Goal: Find specific page/section: Find specific page/section

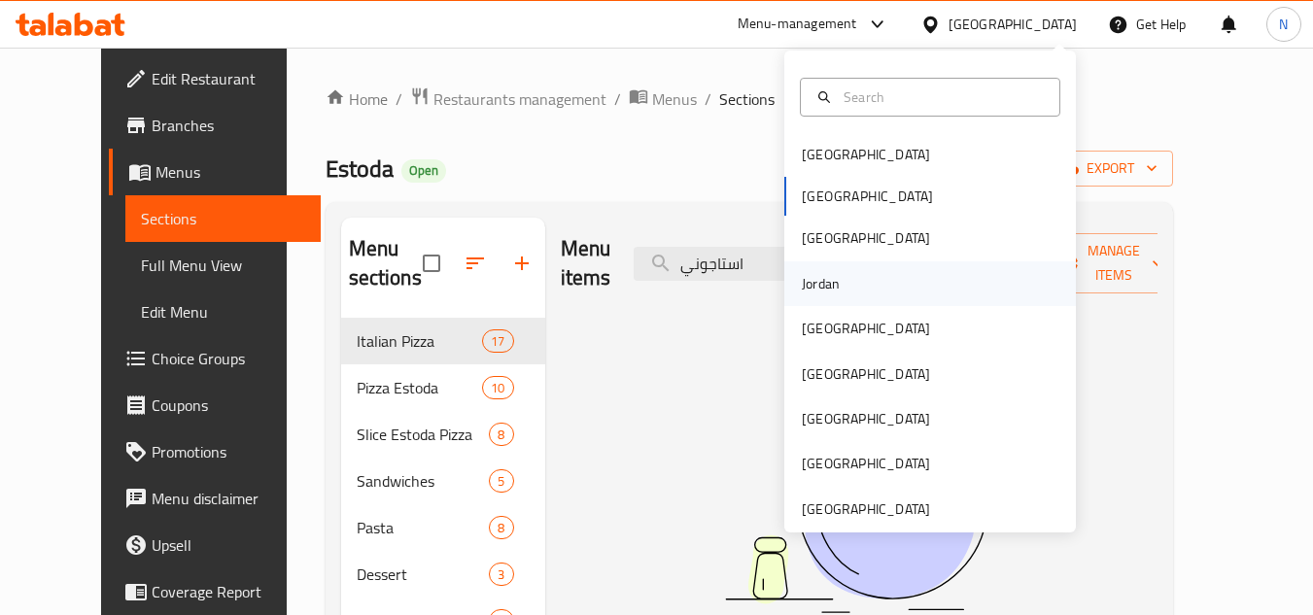
scroll to position [97, 0]
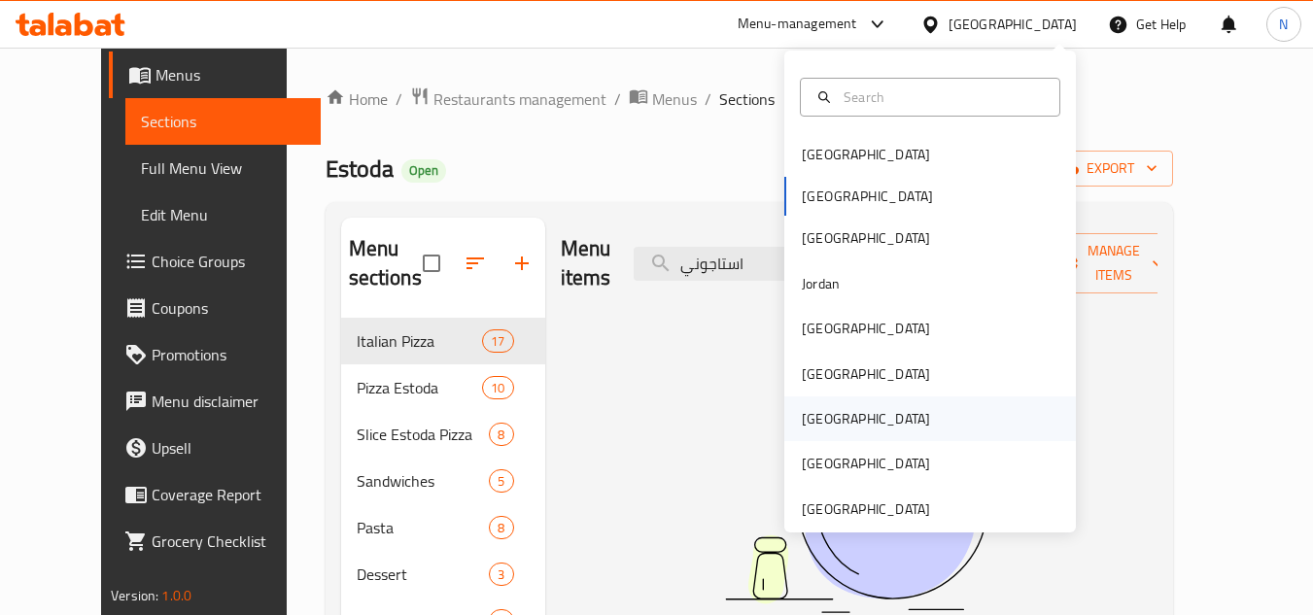
click at [823, 418] on div "[GEOGRAPHIC_DATA]" at bounding box center [865, 419] width 159 height 45
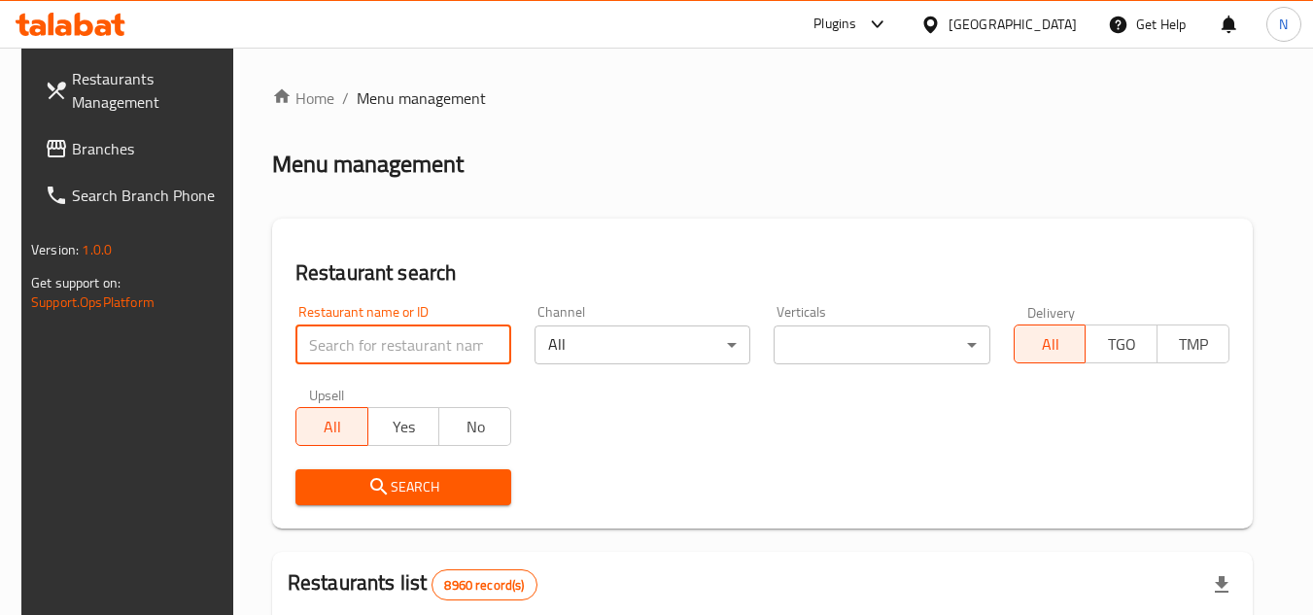
click at [388, 330] on input "search" at bounding box center [404, 345] width 216 height 39
paste input "2234"
type input "2234"
click button "Search" at bounding box center [404, 488] width 216 height 36
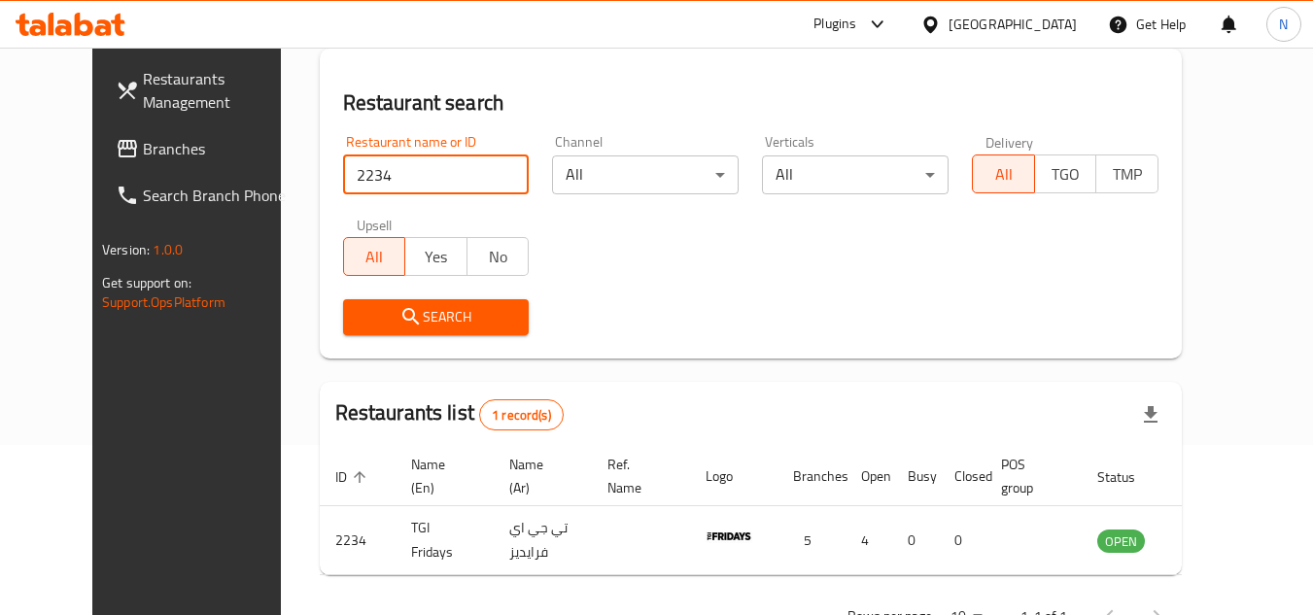
scroll to position [235, 0]
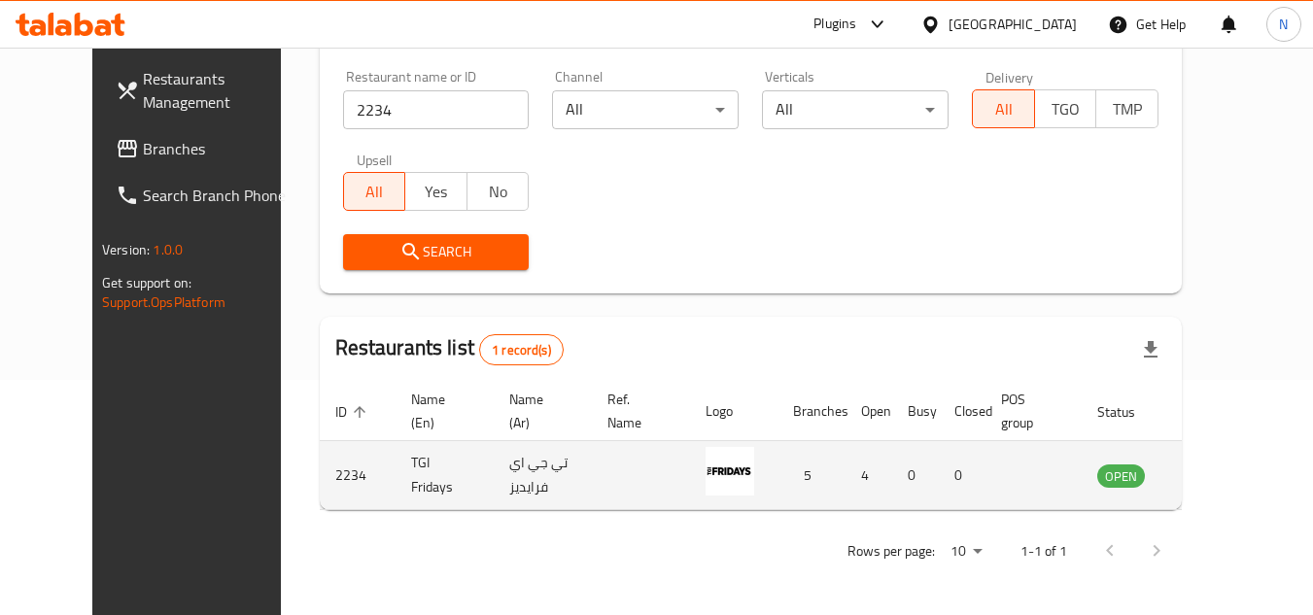
click at [1223, 485] on icon "enhanced table" at bounding box center [1211, 475] width 23 height 23
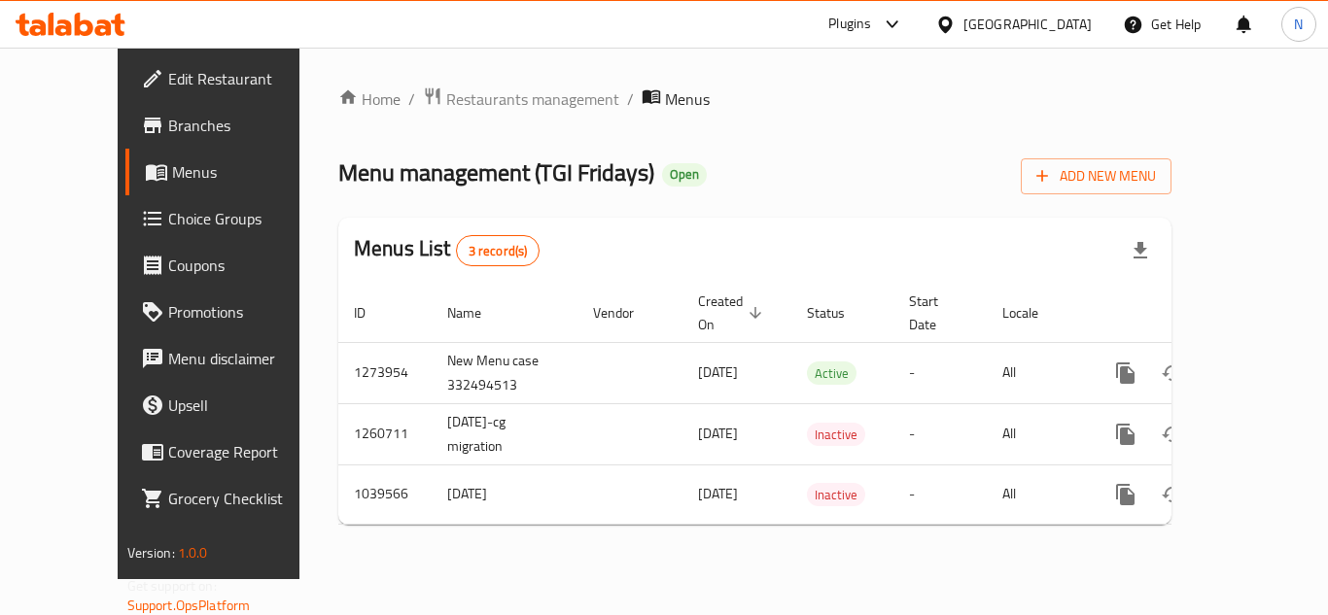
click at [1059, 15] on div "[GEOGRAPHIC_DATA]" at bounding box center [1027, 24] width 128 height 21
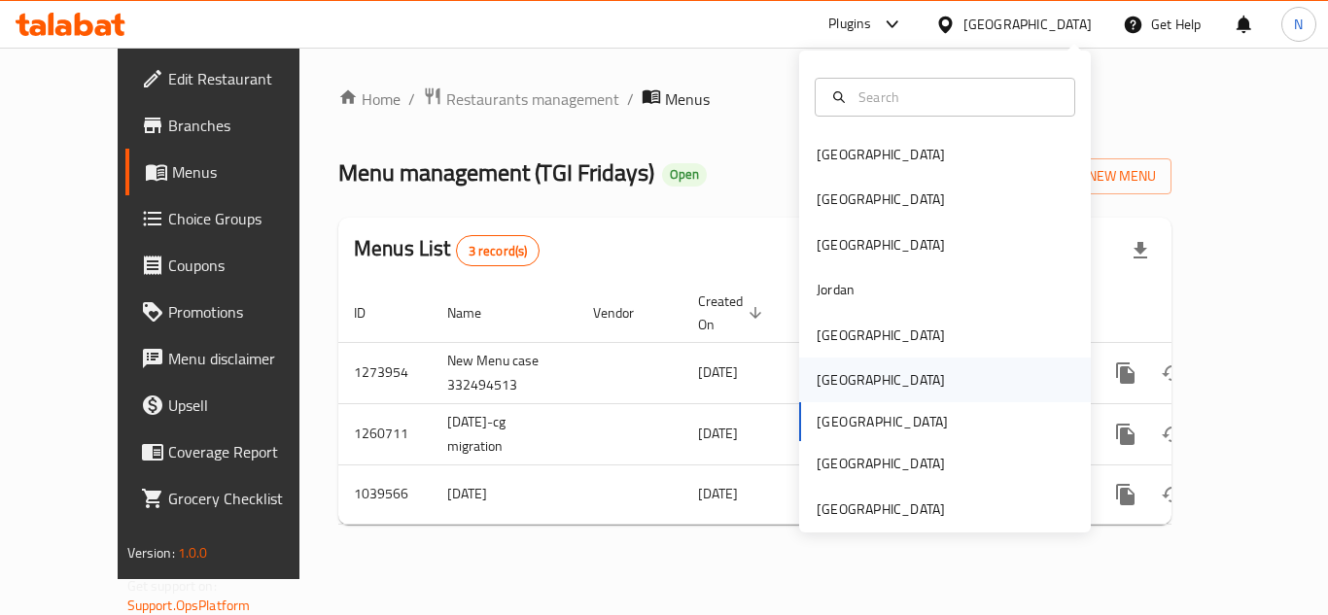
click at [914, 382] on div "[GEOGRAPHIC_DATA]" at bounding box center [945, 380] width 292 height 45
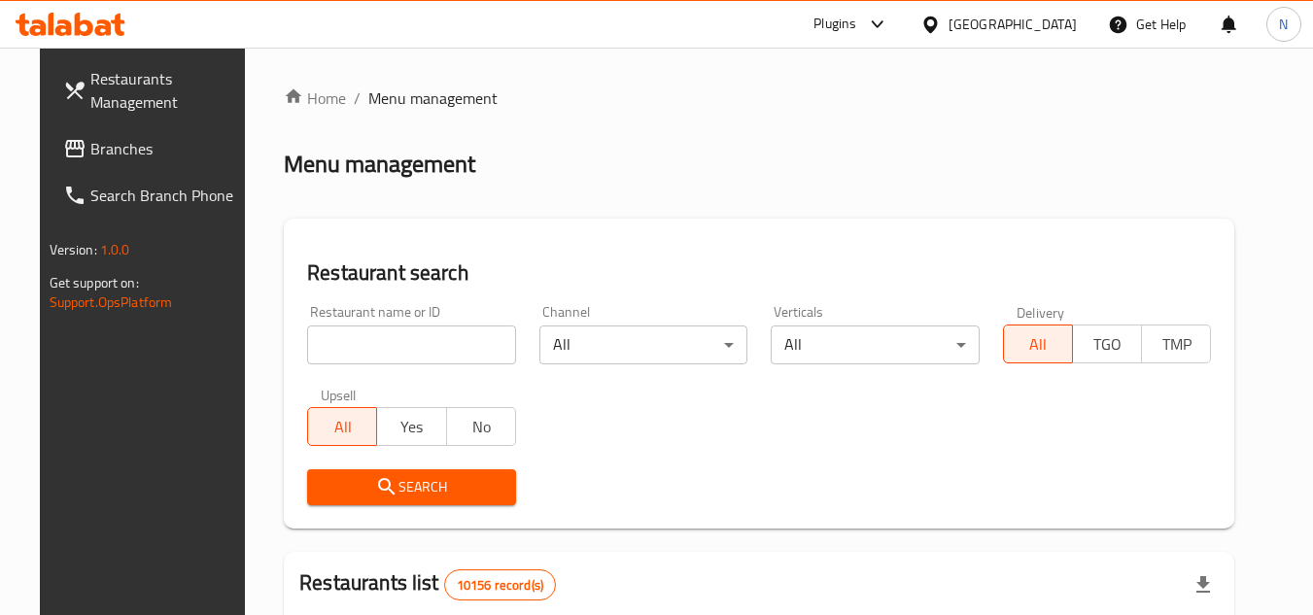
click at [401, 337] on input "search" at bounding box center [411, 345] width 209 height 39
paste input "689140"
type input "689140"
click button "Search" at bounding box center [411, 488] width 209 height 36
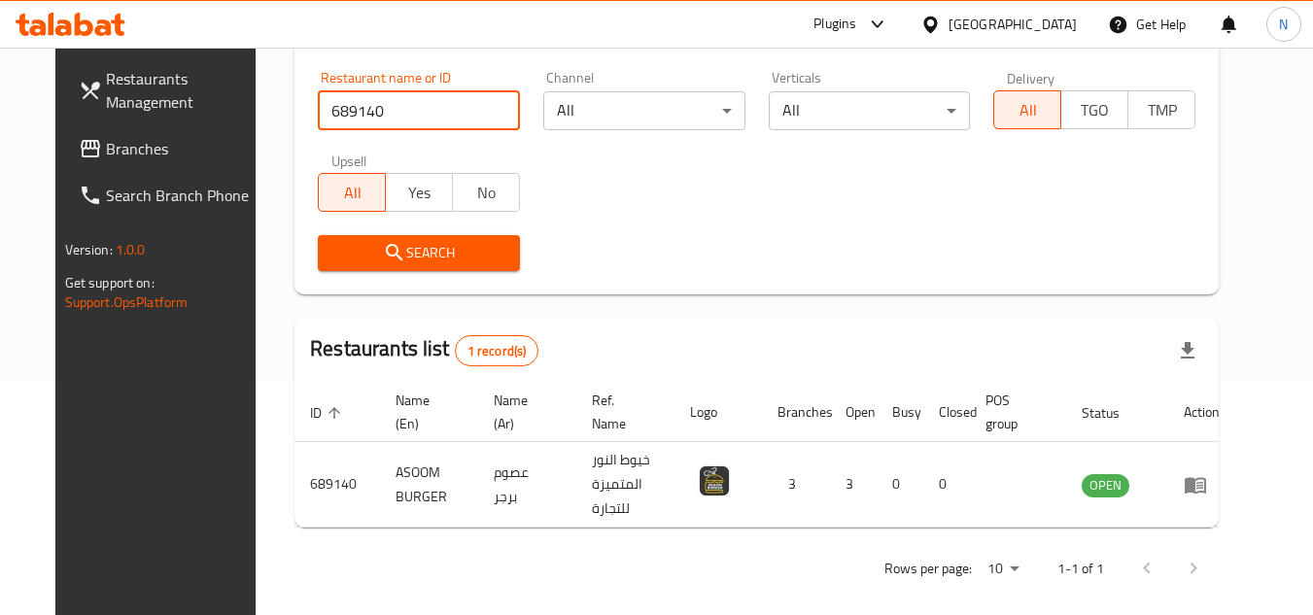
scroll to position [235, 0]
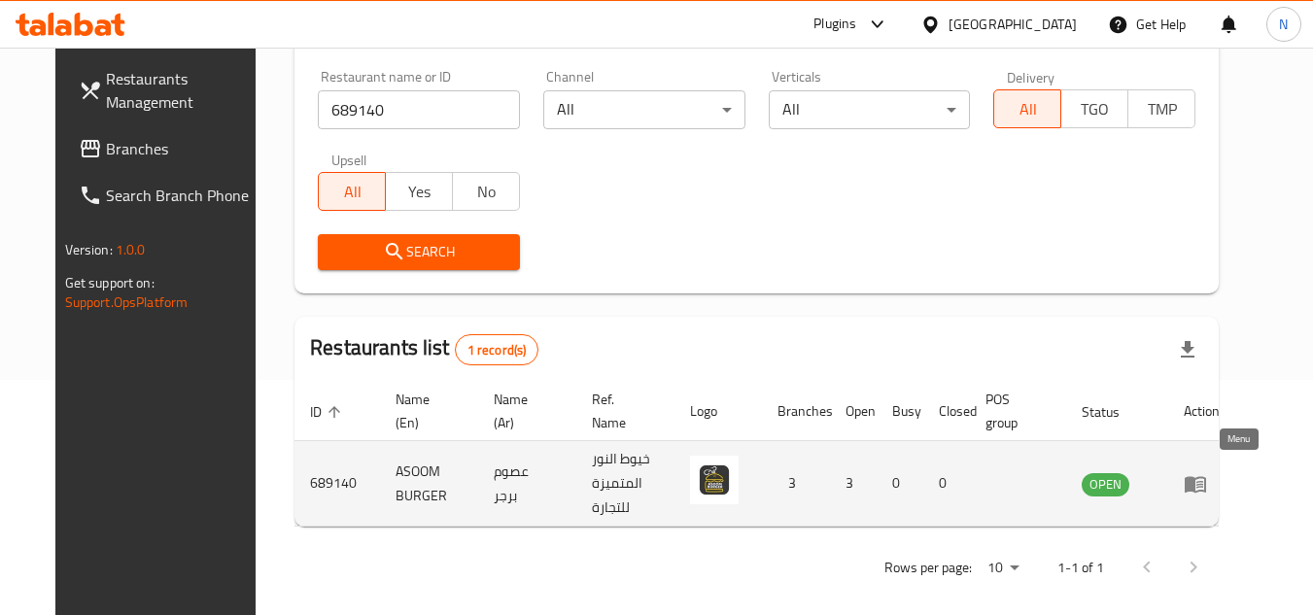
click at [1207, 472] on icon "enhanced table" at bounding box center [1195, 483] width 23 height 23
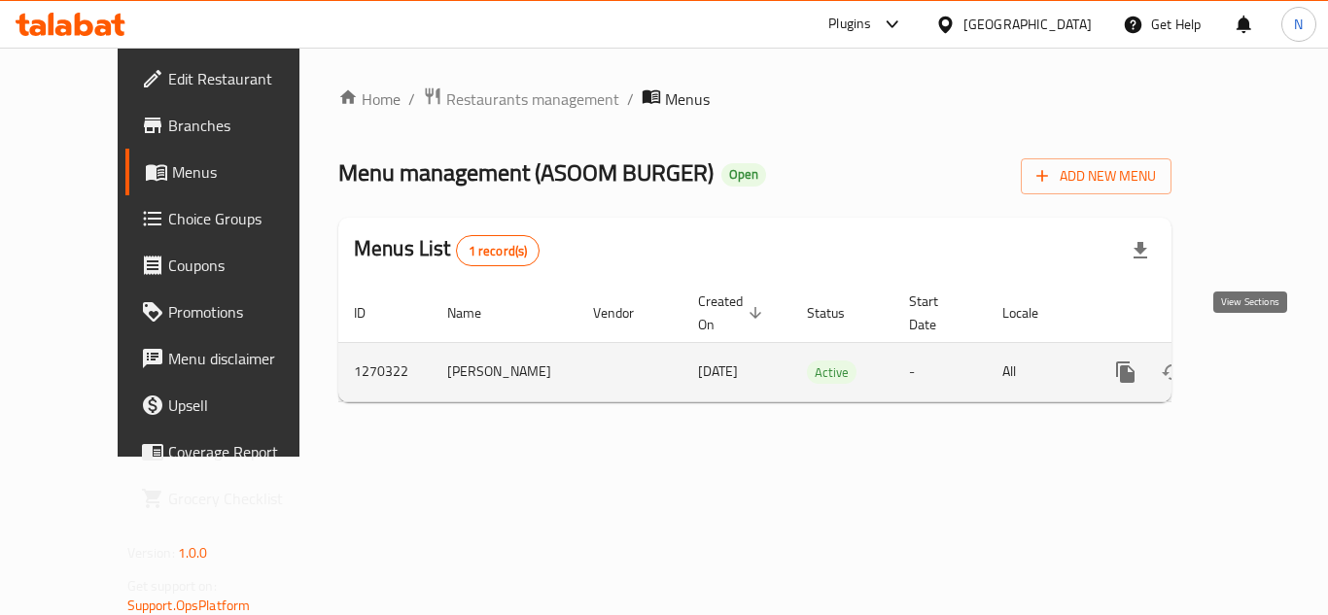
click at [1254, 361] on icon "enhanced table" at bounding box center [1265, 372] width 23 height 23
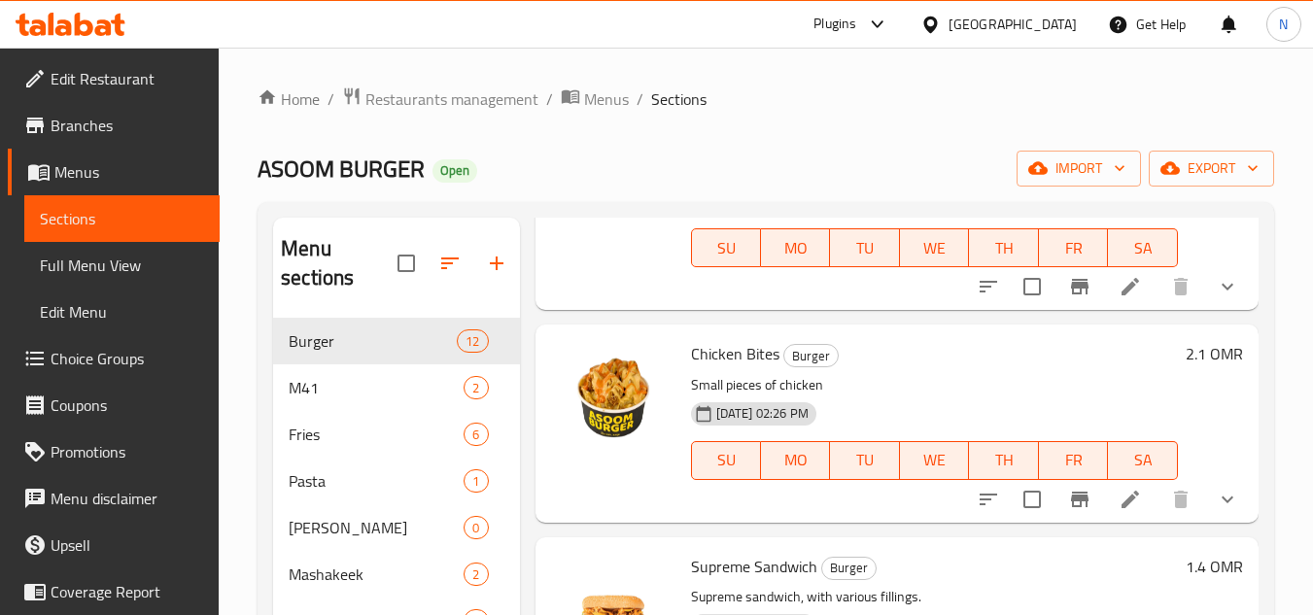
scroll to position [194, 0]
click at [382, 373] on div "M41 2" at bounding box center [396, 388] width 246 height 47
